Goal: Check status: Check status

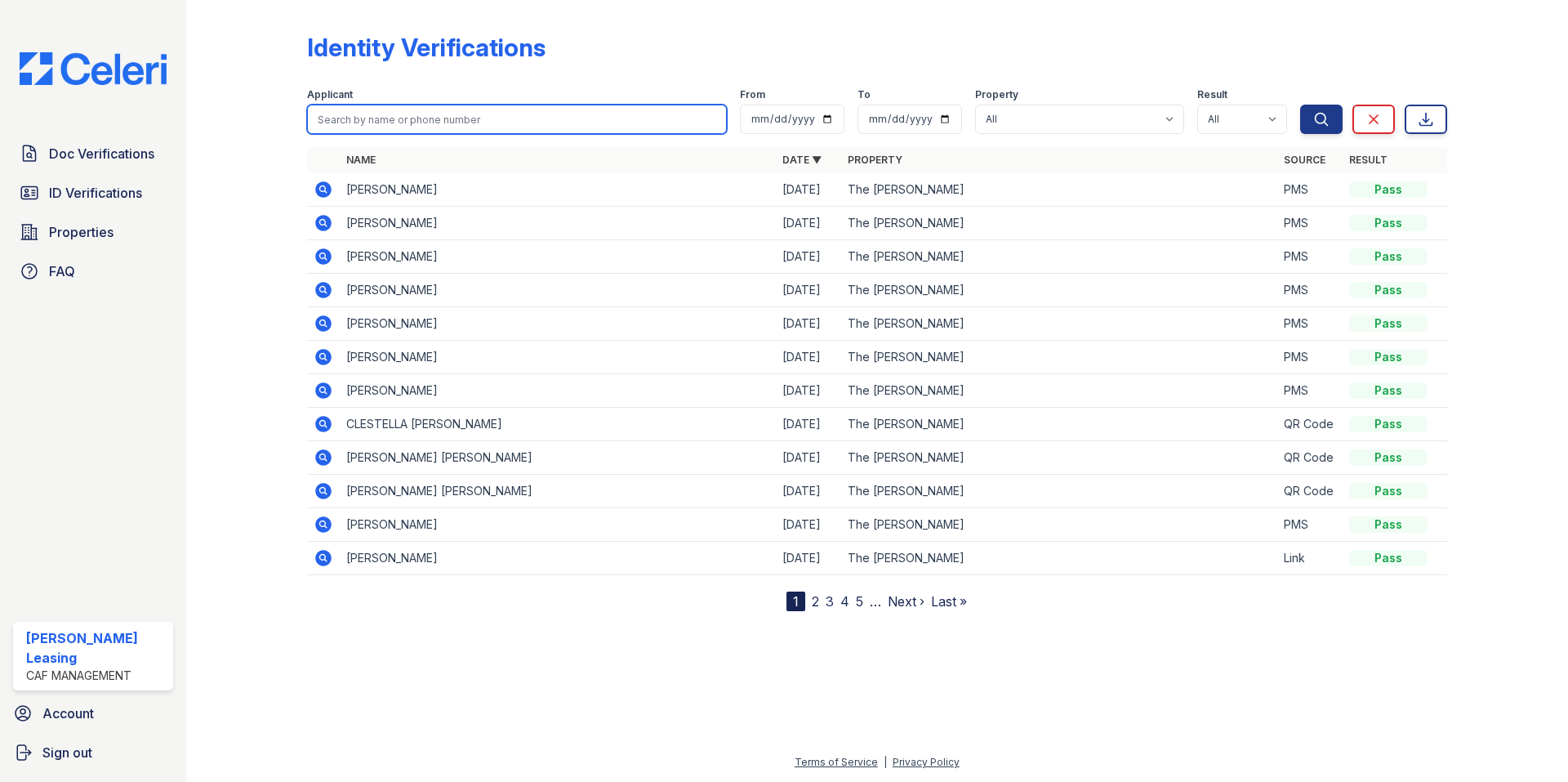
click at [521, 128] on input "search" at bounding box center [516, 119] width 420 height 30
type input "s"
type input "ali"
click at [399, 216] on td "[PERSON_NAME]" at bounding box center [558, 223] width 436 height 34
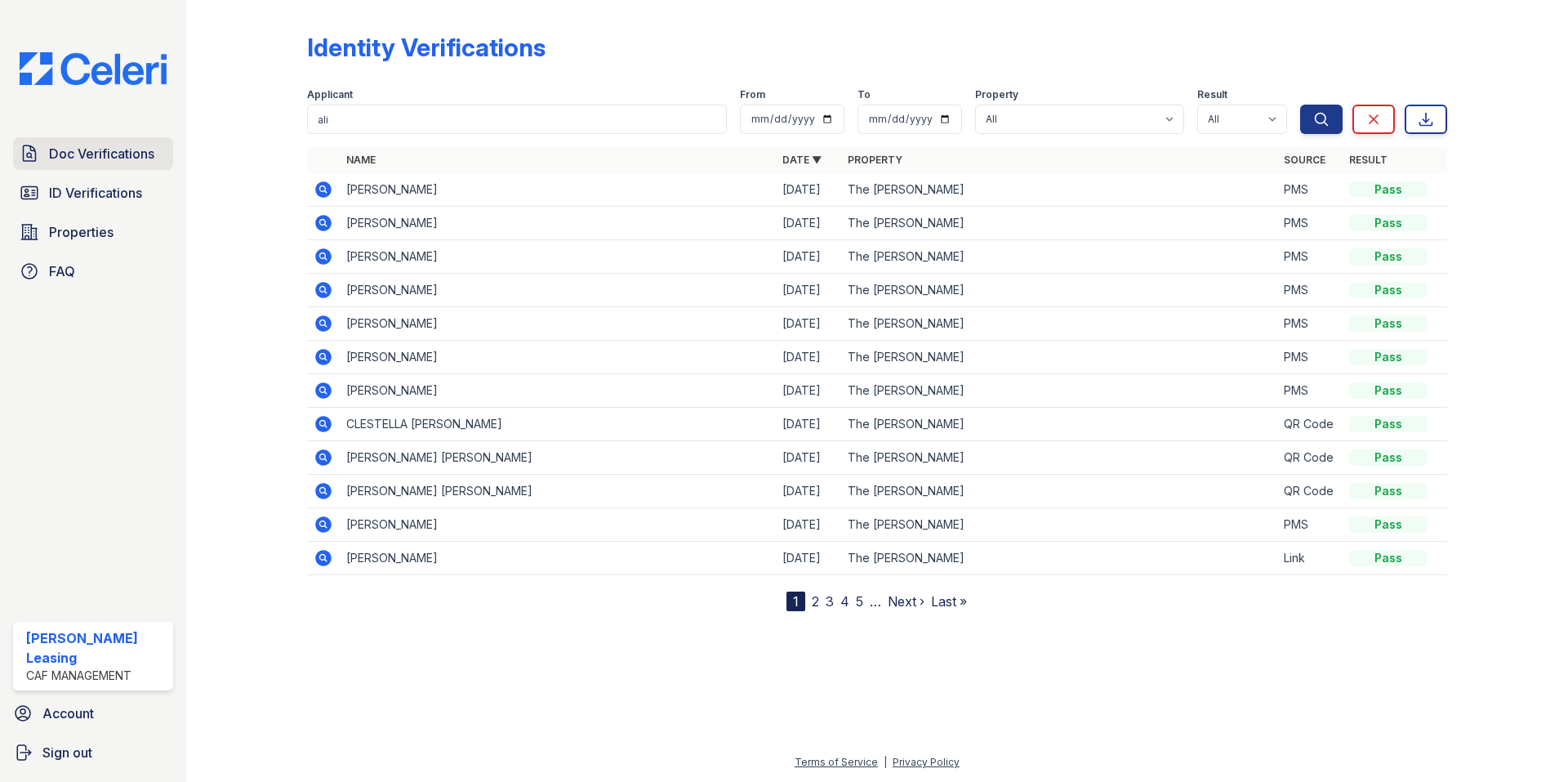
click at [73, 159] on span "Doc Verifications" at bounding box center [102, 154] width 106 height 20
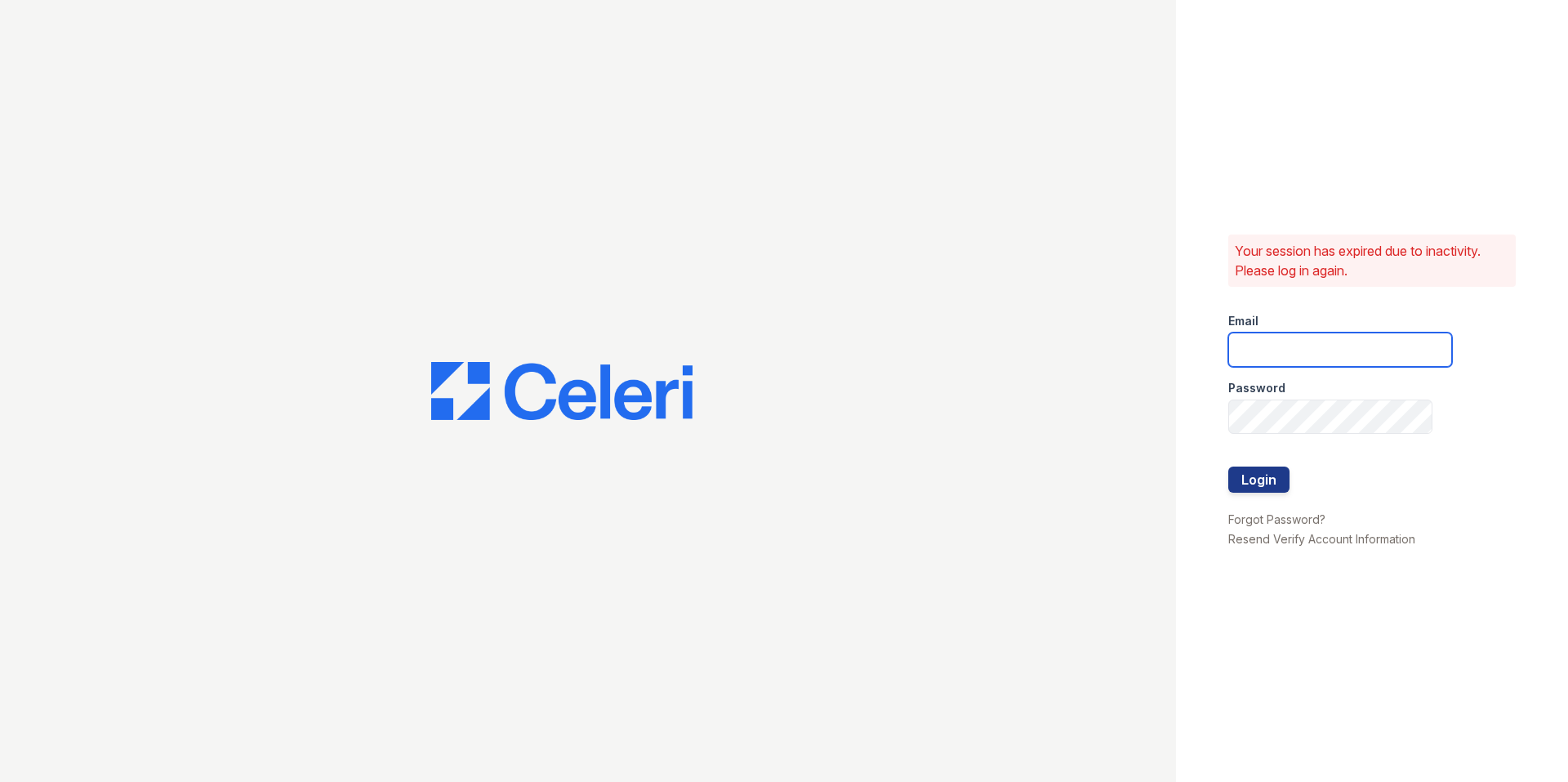
type input "[EMAIL_ADDRESS][DOMAIN_NAME]"
click at [1250, 476] on button "Login" at bounding box center [1259, 479] width 61 height 26
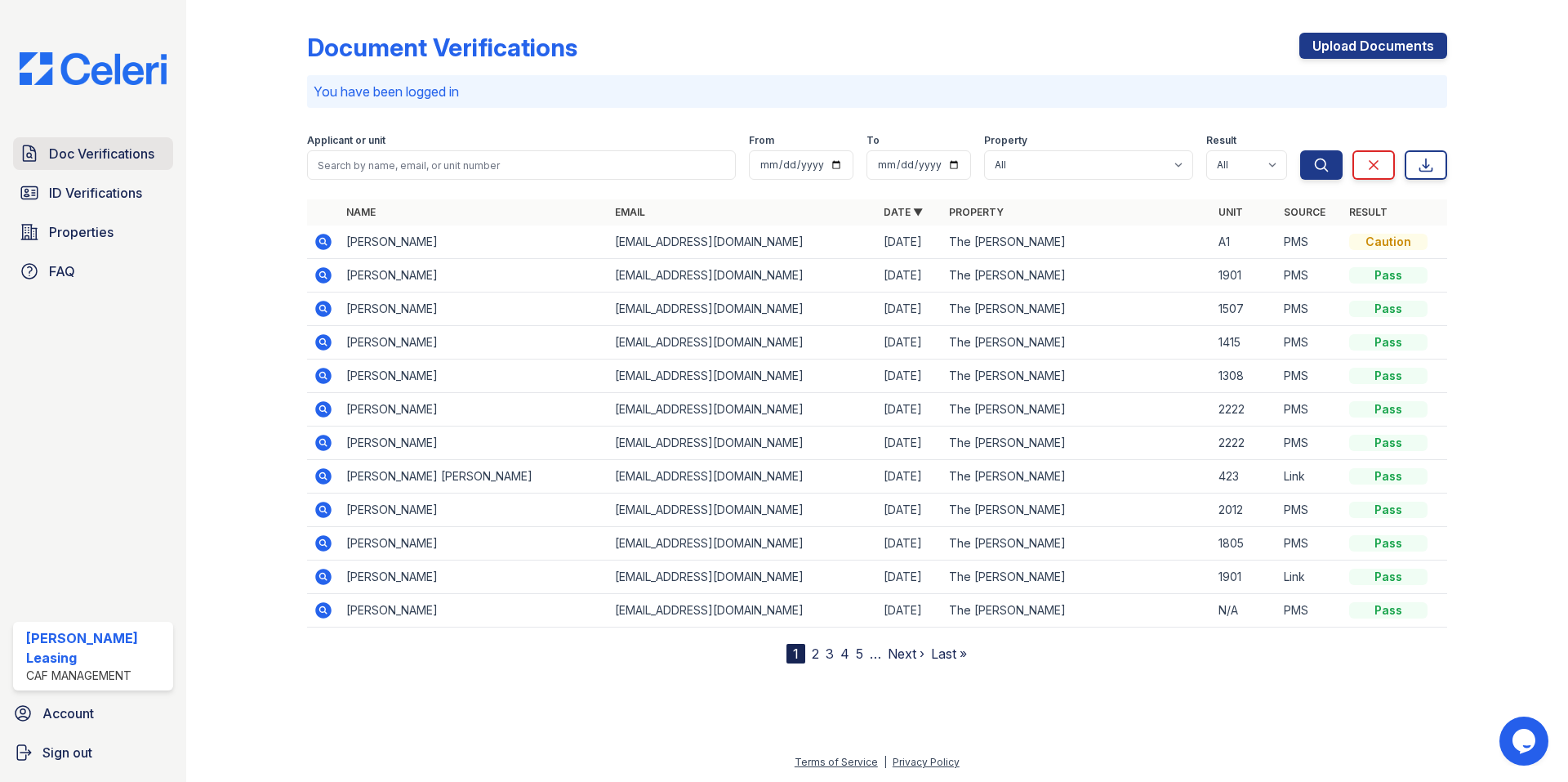
click at [81, 144] on span "Doc Verifications" at bounding box center [102, 154] width 106 height 20
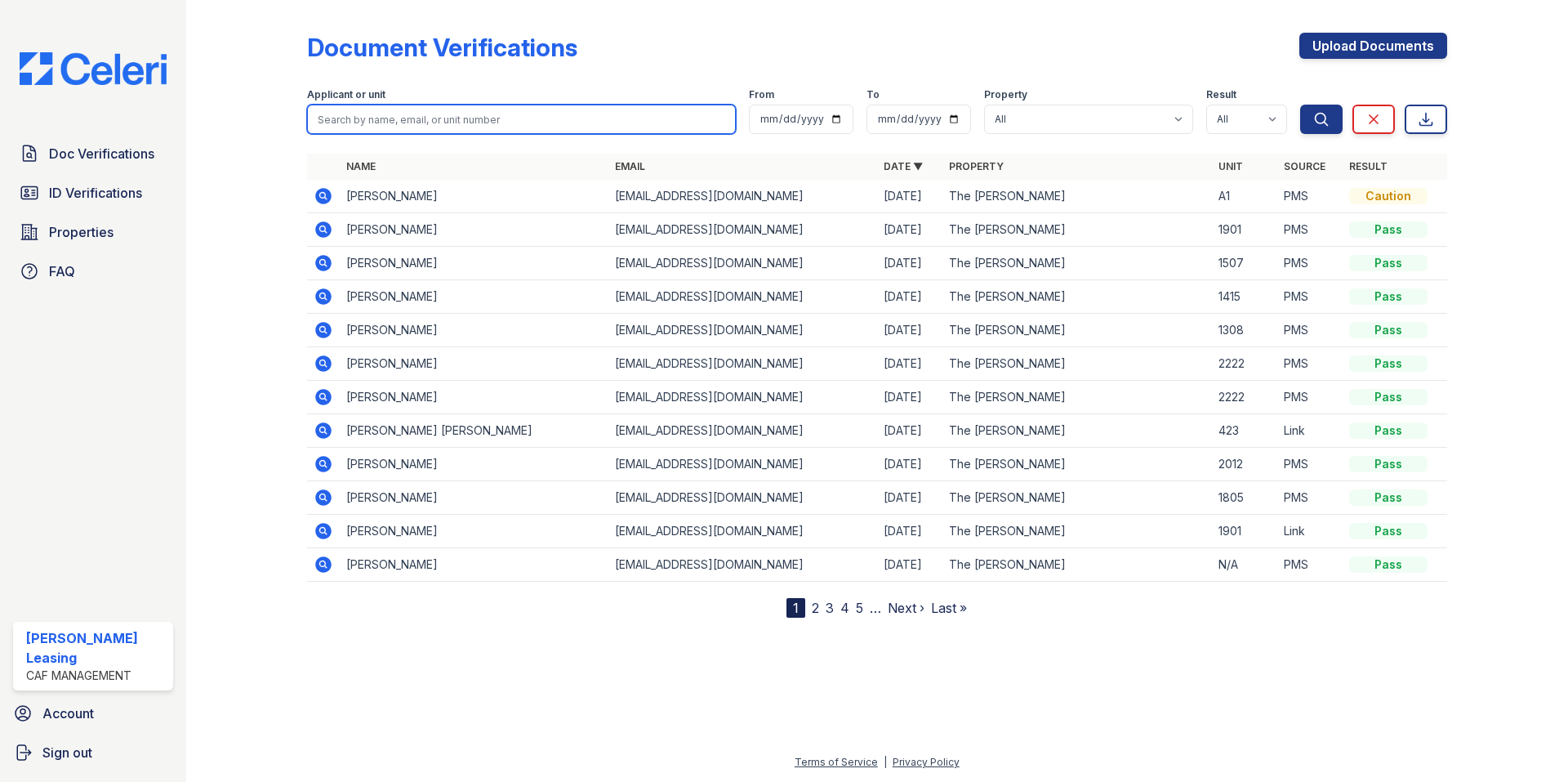
click at [385, 117] on input "search" at bounding box center [521, 119] width 429 height 30
type input "a"
type input "Jamal ali"
click at [1300, 105] on button "Search" at bounding box center [1321, 119] width 42 height 30
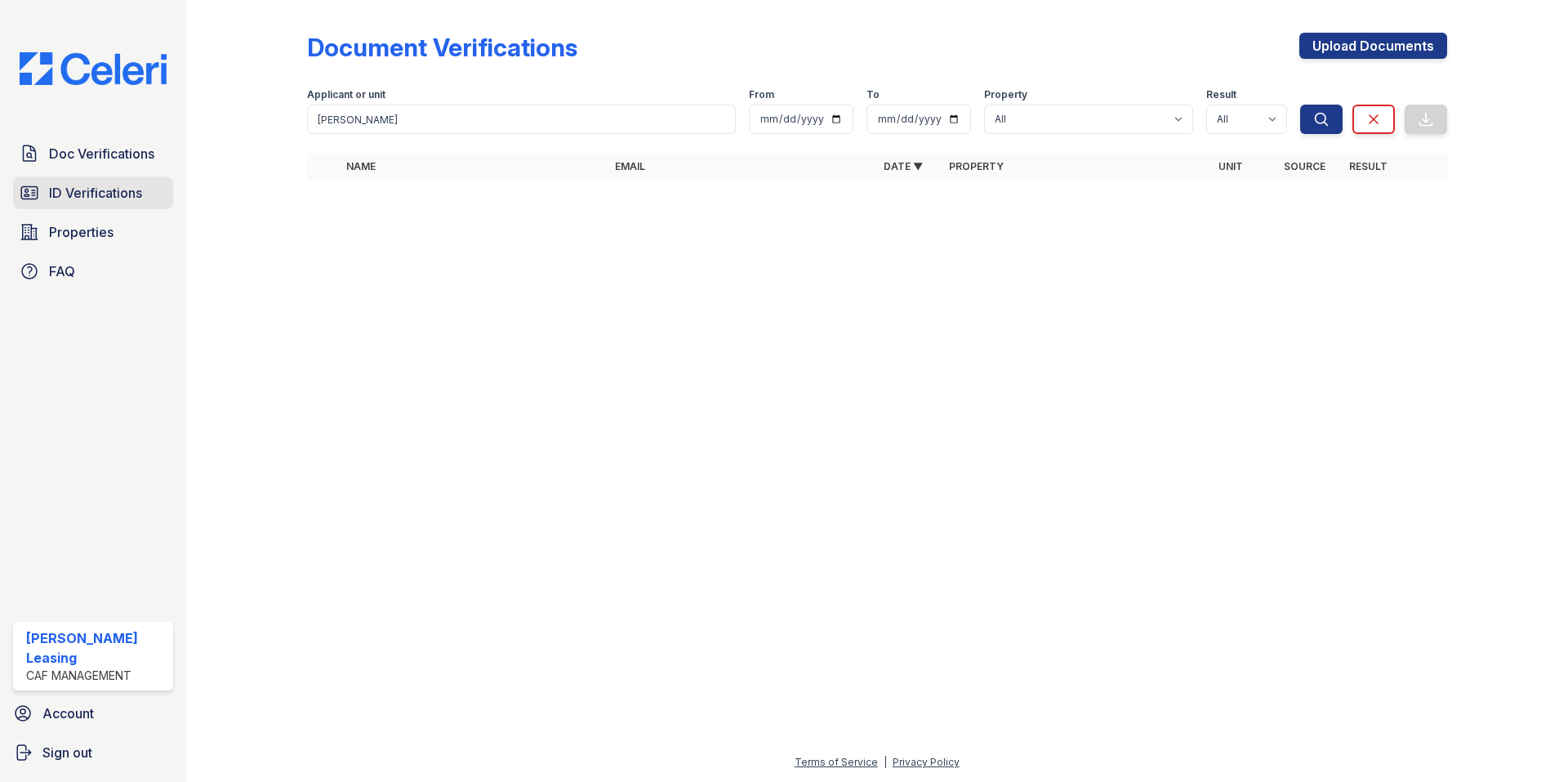
click at [92, 196] on span "ID Verifications" at bounding box center [96, 193] width 93 height 20
